Goal: Information Seeking & Learning: Learn about a topic

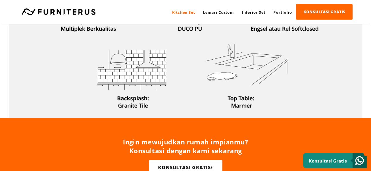
scroll to position [176, 0]
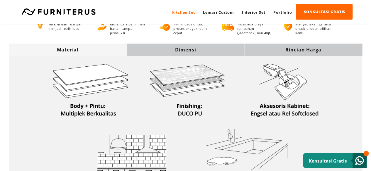
click at [210, 50] on div "Dimensi" at bounding box center [186, 50] width 118 height 6
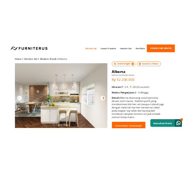
scroll to position [0, 0]
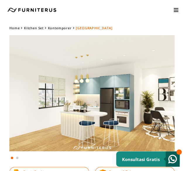
click at [89, 108] on img at bounding box center [92, 93] width 166 height 116
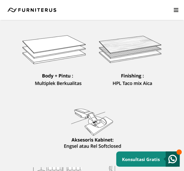
scroll to position [176, 0]
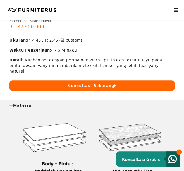
click at [93, 103] on div "Material" at bounding box center [92, 105] width 166 height 5
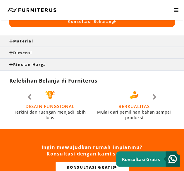
scroll to position [234, 0]
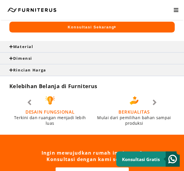
click at [84, 55] on div "Dimensi" at bounding box center [92, 58] width 184 height 11
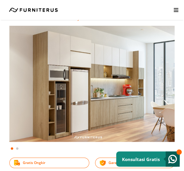
scroll to position [0, 0]
